Goal: Entertainment & Leisure: Consume media (video, audio)

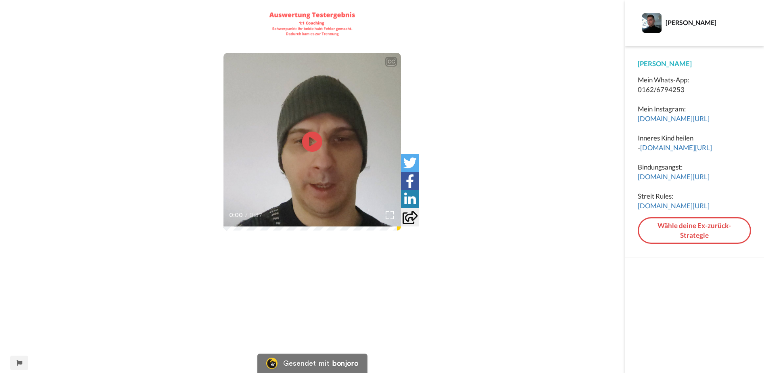
scroll to position [40, 0]
click at [311, 107] on video at bounding box center [313, 142] width 178 height 178
click at [287, 224] on div "0:37 / 0:37" at bounding box center [313, 217] width 178 height 17
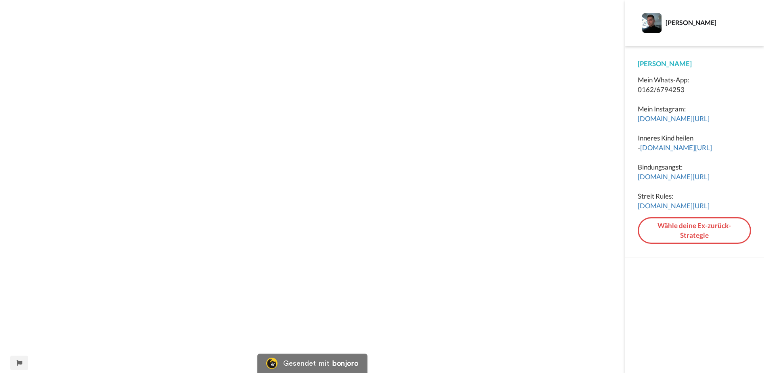
scroll to position [390, 0]
